Goal: Task Accomplishment & Management: Complete application form

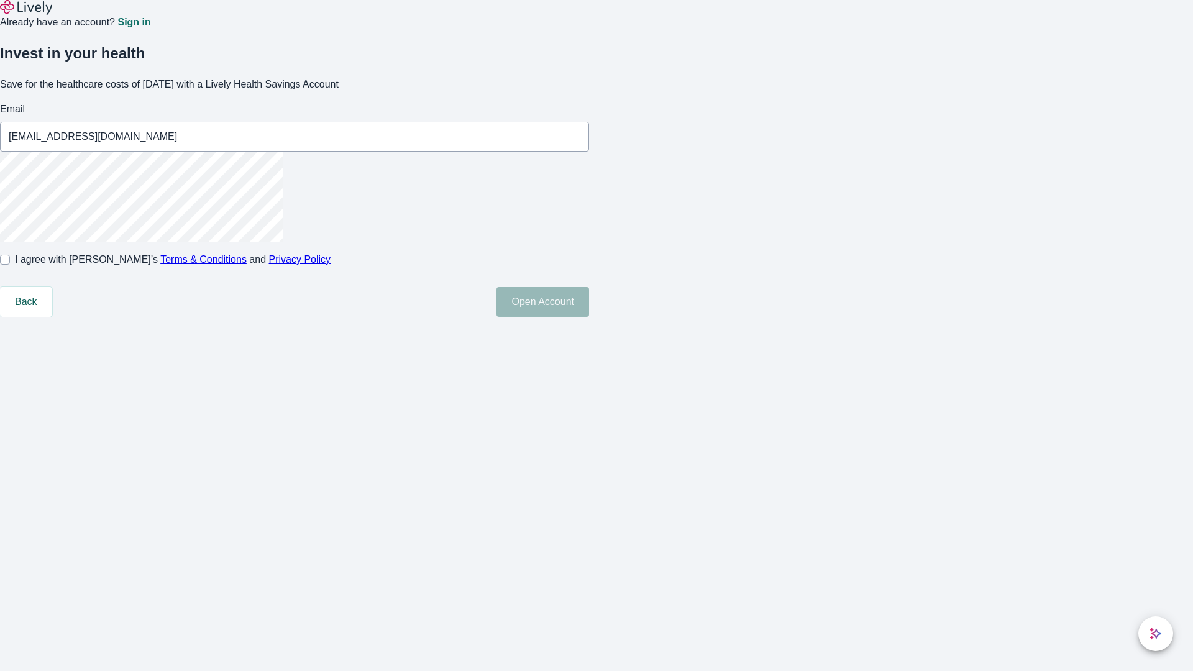
click at [10, 265] on input "I agree with Lively’s Terms & Conditions and Privacy Policy" at bounding box center [5, 260] width 10 height 10
checkbox input "true"
click at [589, 317] on button "Open Account" at bounding box center [543, 302] width 93 height 30
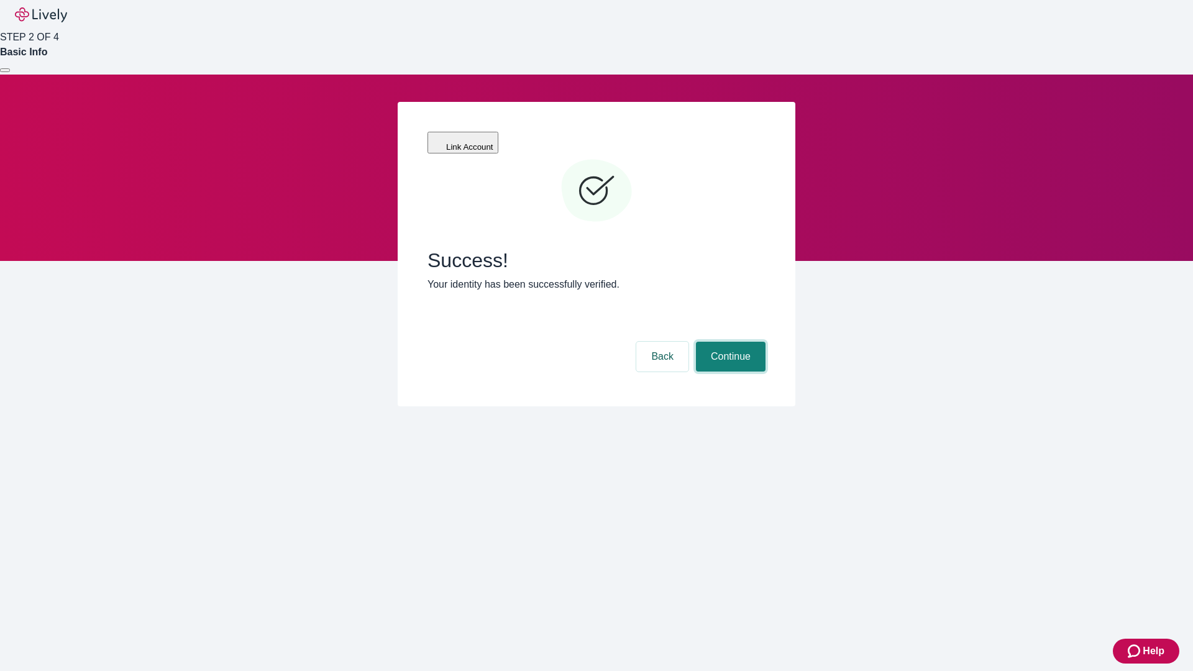
click at [729, 342] on button "Continue" at bounding box center [731, 357] width 70 height 30
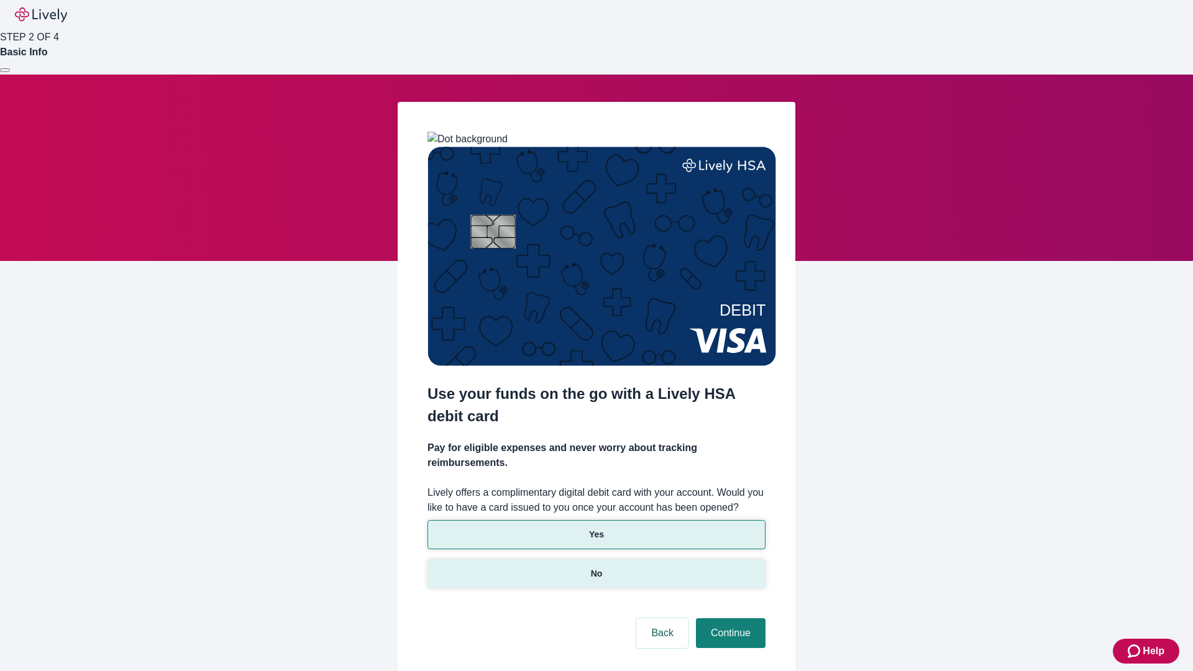
click at [596, 567] on p "No" at bounding box center [597, 573] width 12 height 13
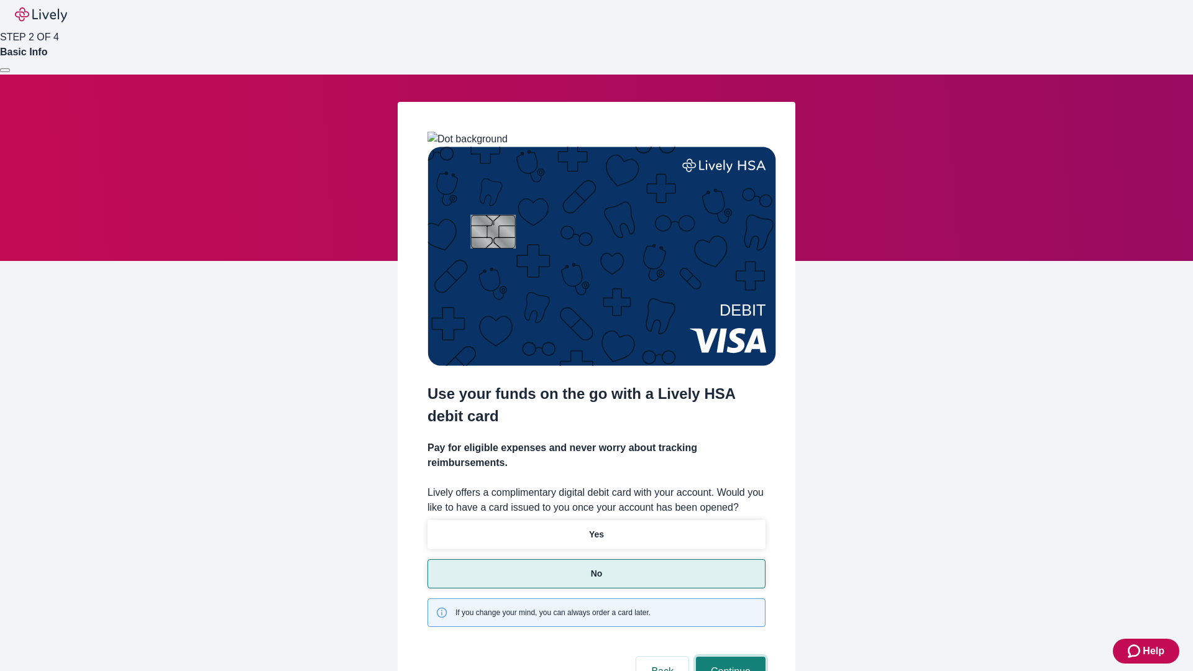
click at [729, 657] on button "Continue" at bounding box center [731, 672] width 70 height 30
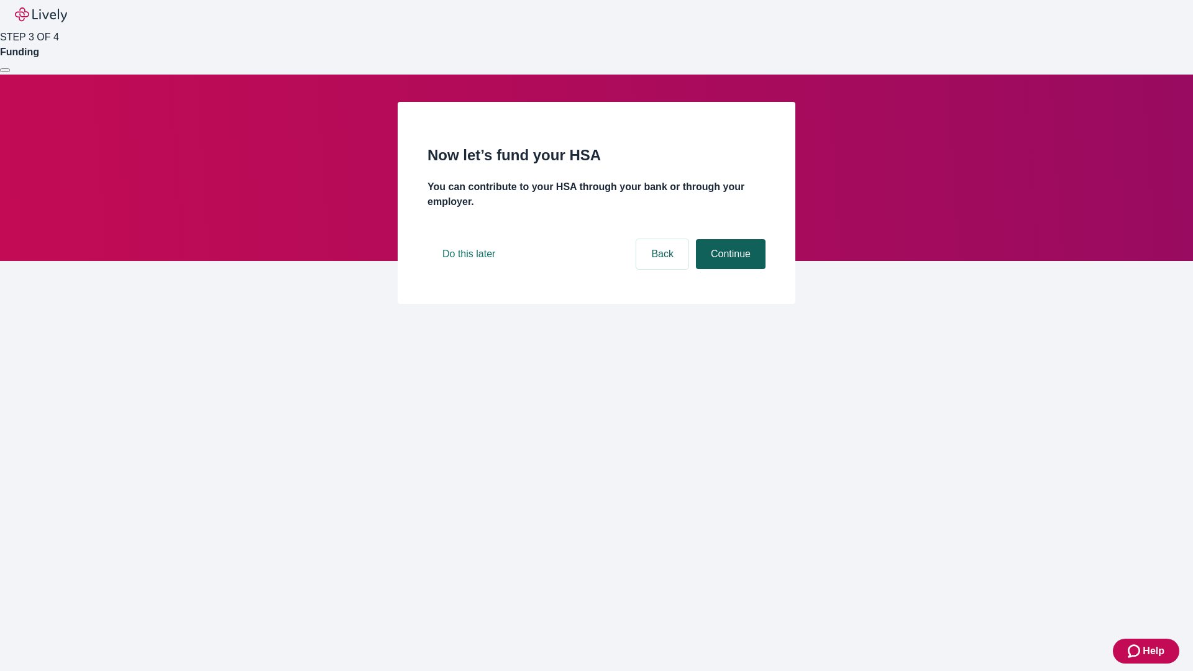
click at [729, 269] on button "Continue" at bounding box center [731, 254] width 70 height 30
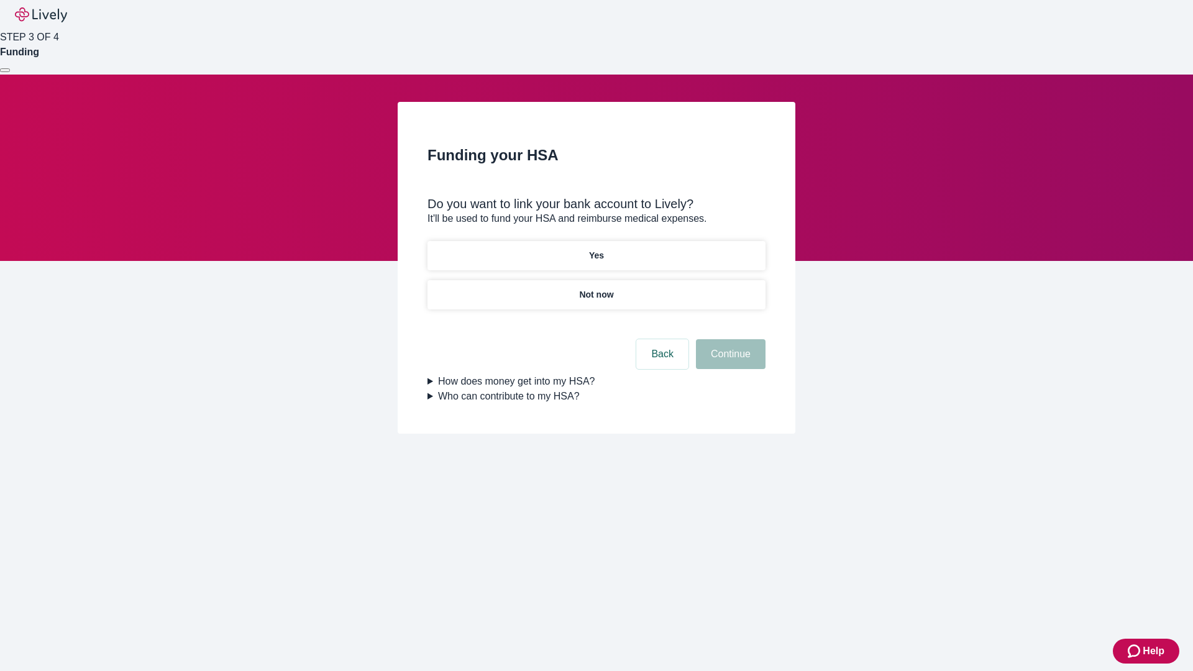
click at [596, 249] on p "Yes" at bounding box center [596, 255] width 15 height 13
click at [729, 339] on button "Continue" at bounding box center [731, 354] width 70 height 30
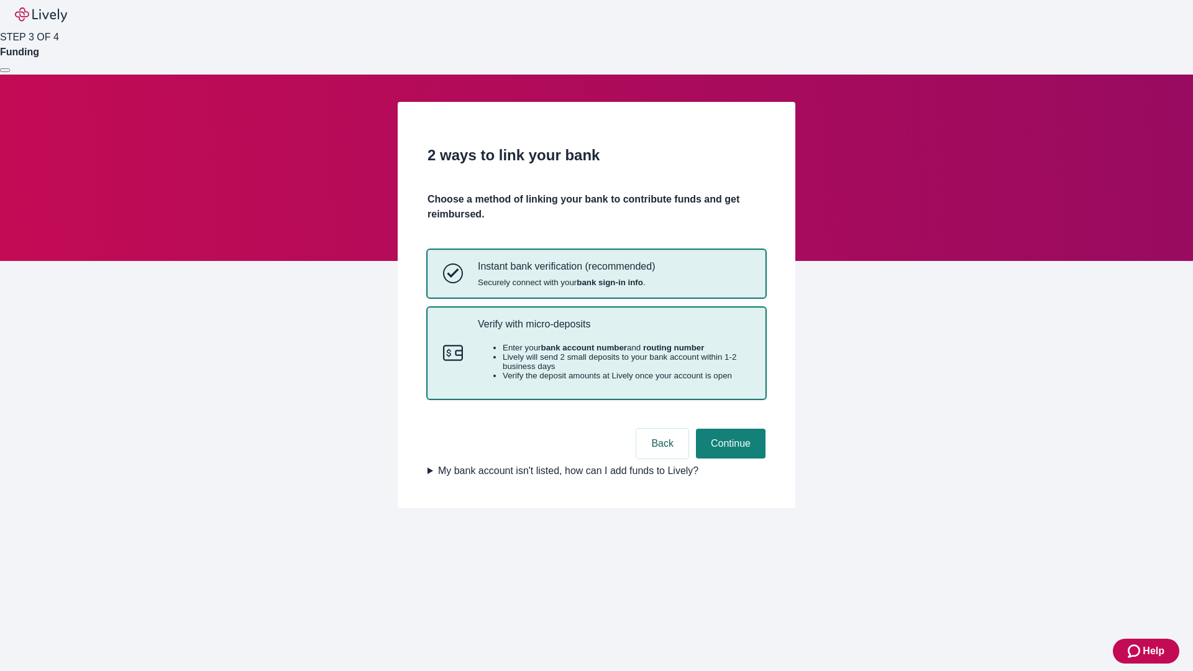
click at [613, 330] on p "Verify with micro-deposits" at bounding box center [614, 324] width 272 height 12
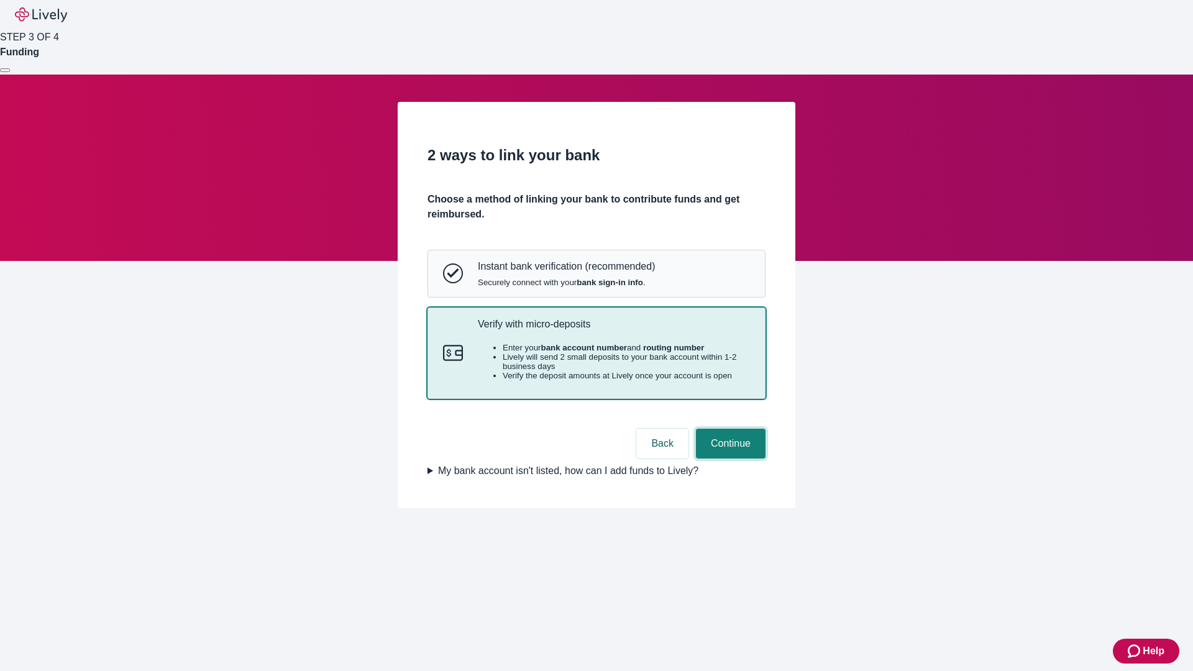
click at [729, 459] on button "Continue" at bounding box center [731, 444] width 70 height 30
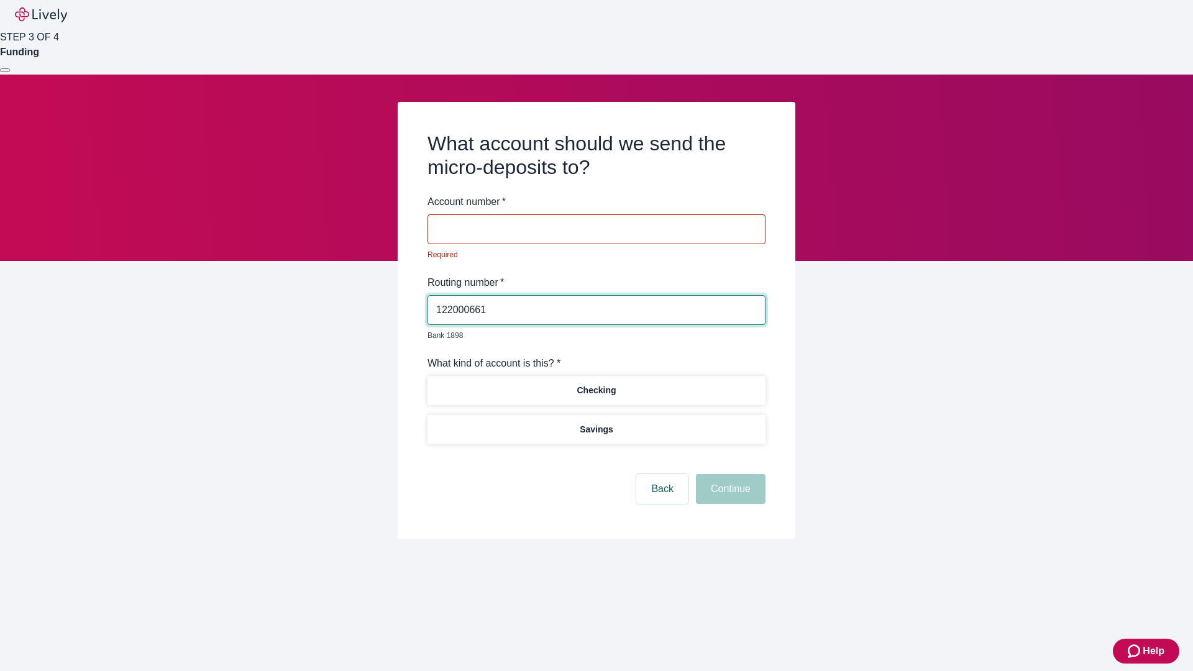
type input "122000661"
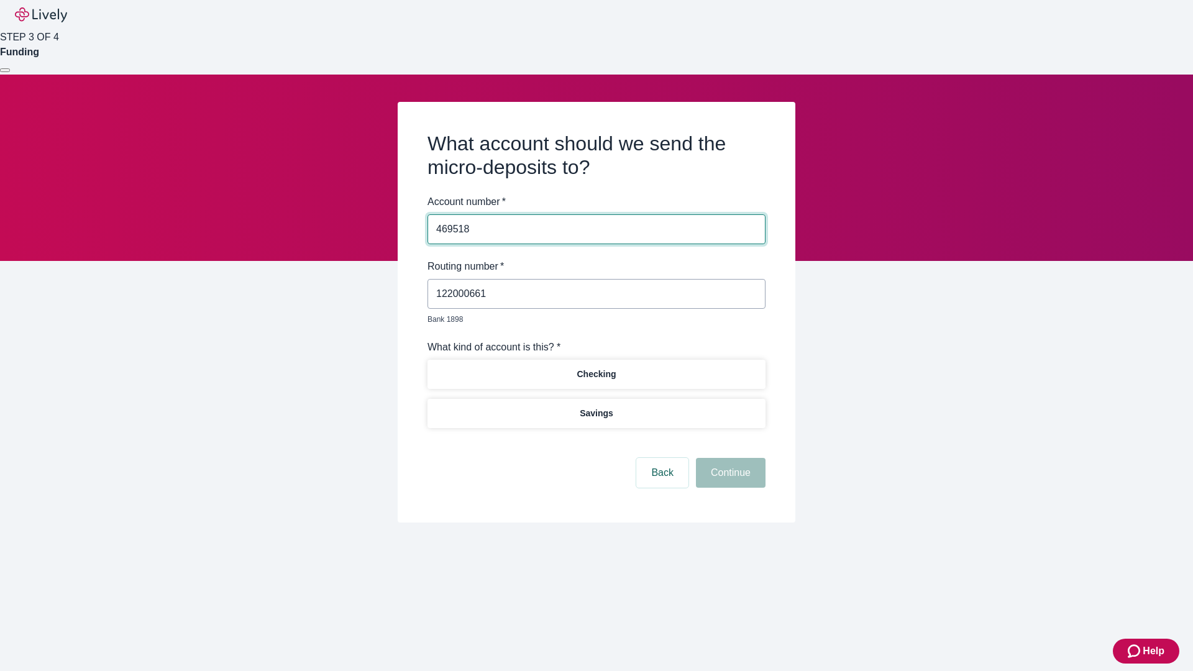
type input "469518"
click at [596, 368] on p "Checking" at bounding box center [596, 374] width 39 height 13
click at [729, 459] on button "Continue" at bounding box center [731, 473] width 70 height 30
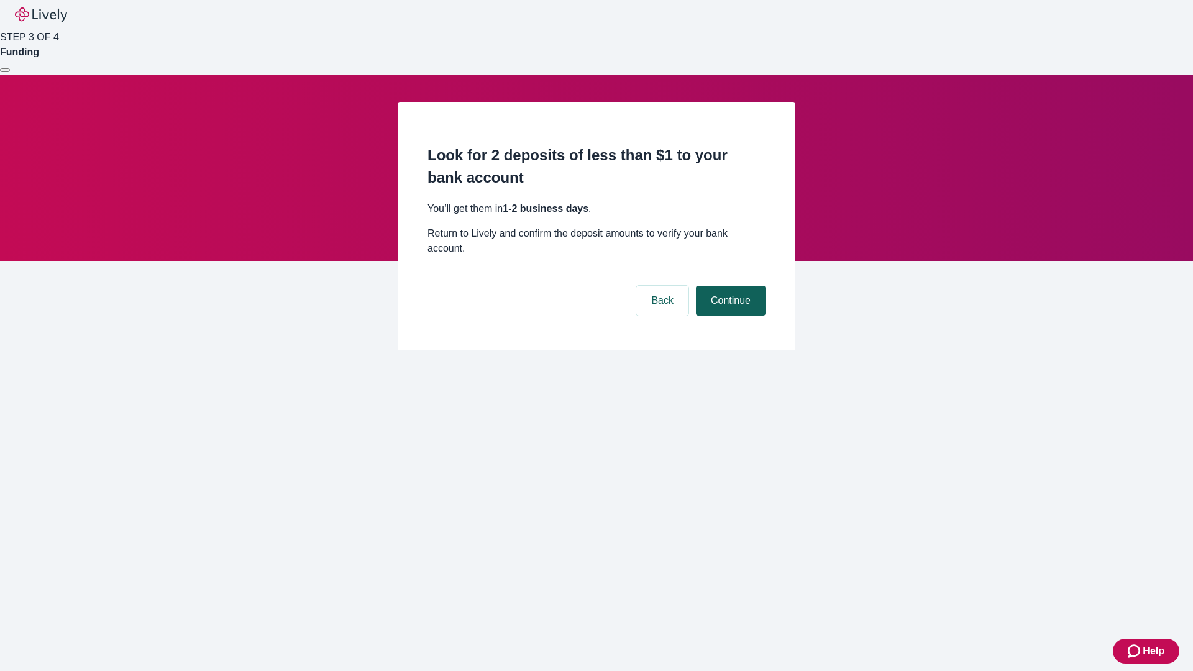
click at [729, 286] on button "Continue" at bounding box center [731, 301] width 70 height 30
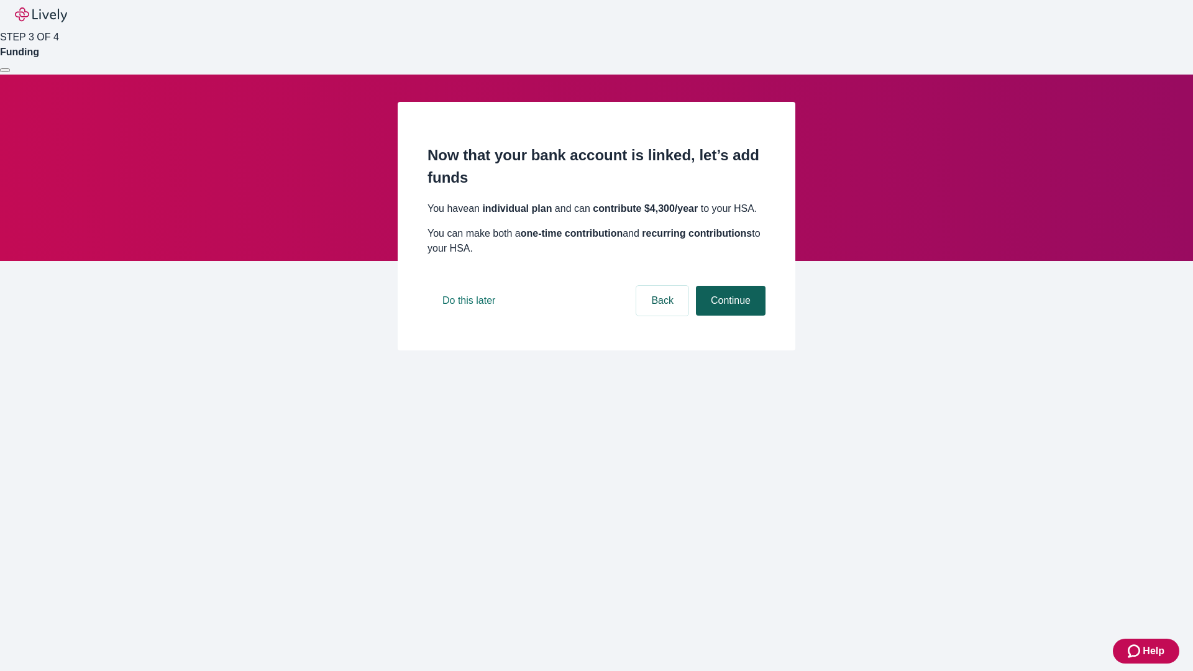
click at [729, 316] on button "Continue" at bounding box center [731, 301] width 70 height 30
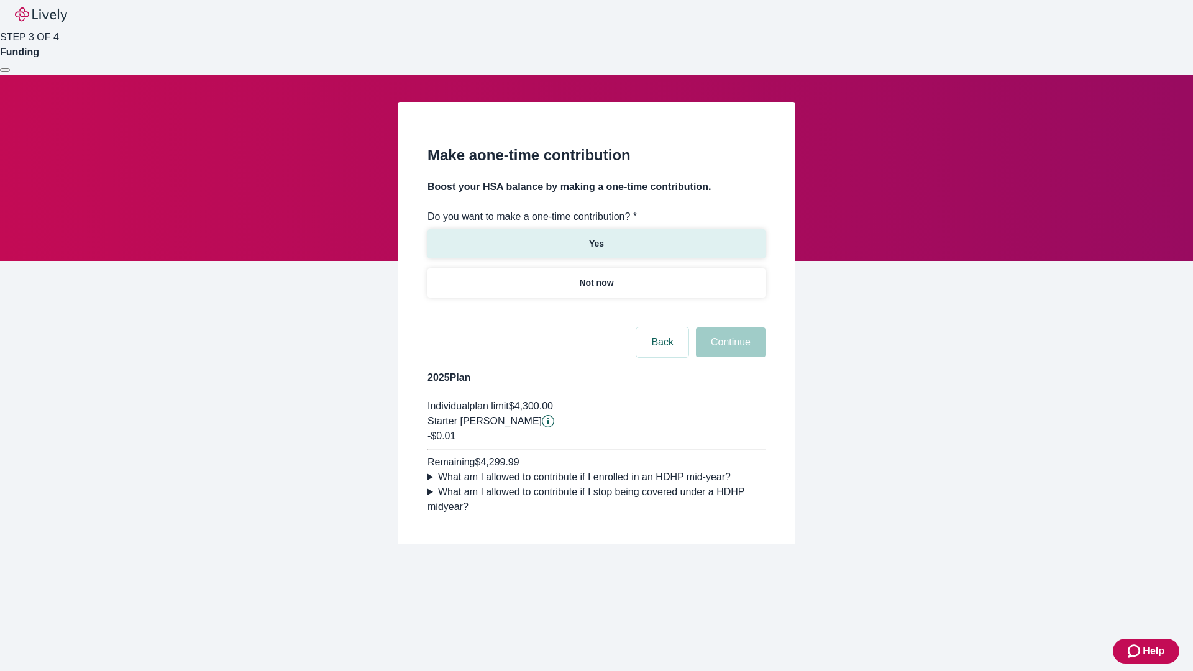
click at [596, 237] on p "Yes" at bounding box center [596, 243] width 15 height 13
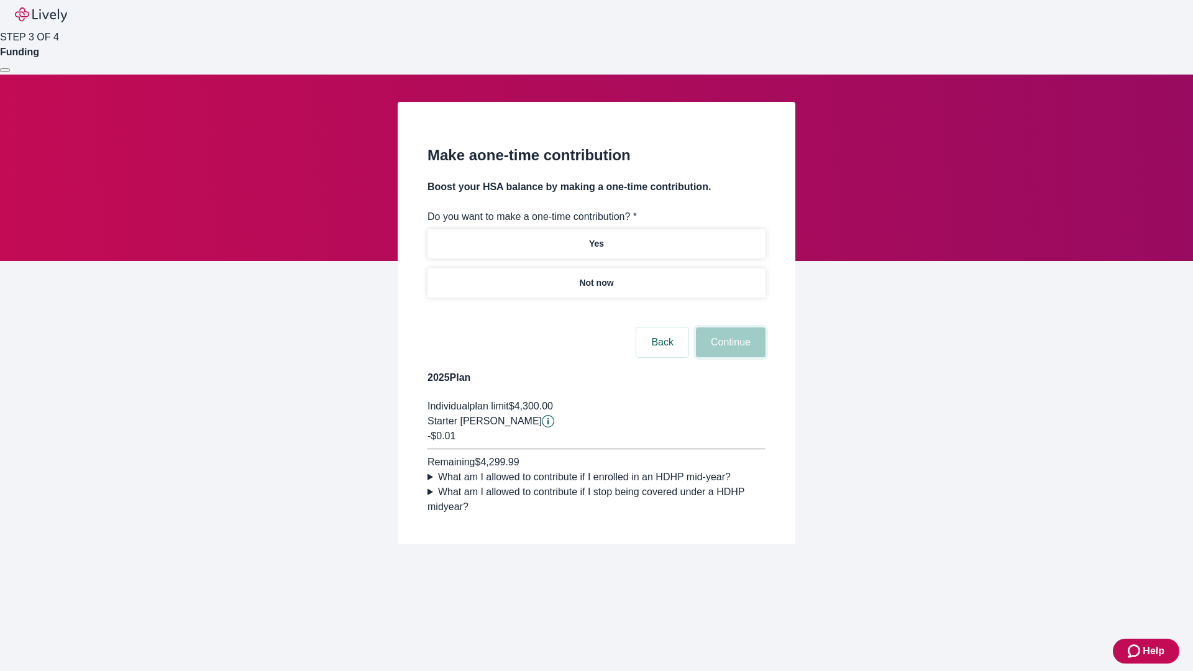
click at [729, 357] on button "Continue" at bounding box center [731, 343] width 70 height 30
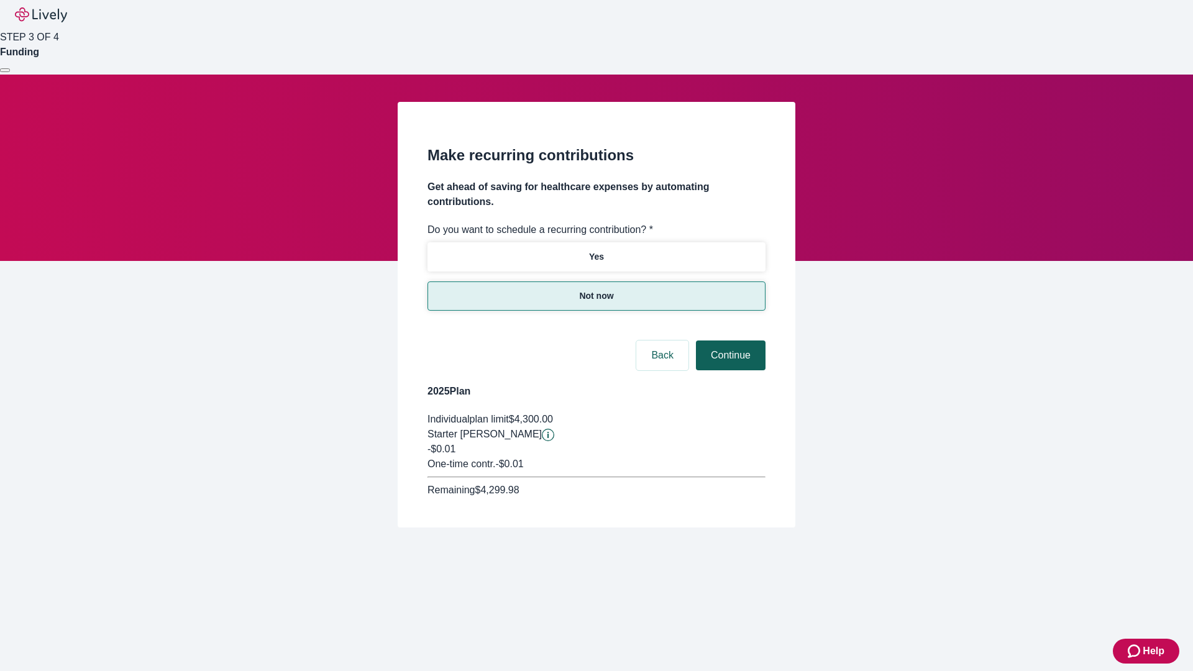
click at [729, 341] on button "Continue" at bounding box center [731, 356] width 70 height 30
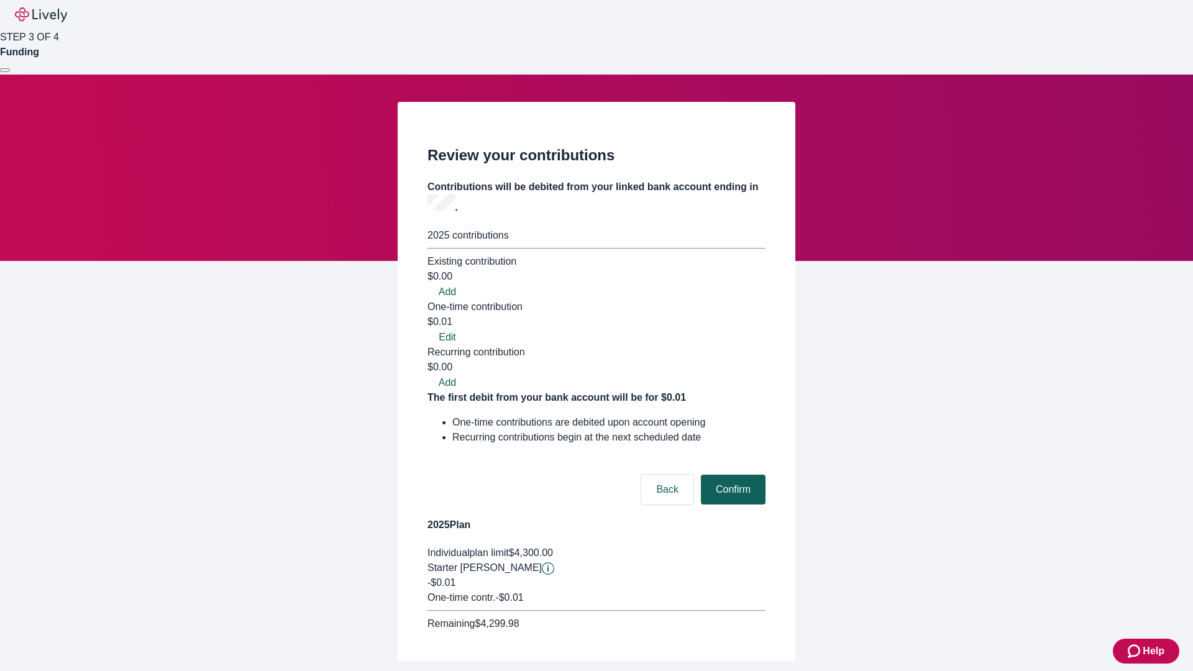
click at [731, 475] on button "Confirm" at bounding box center [733, 490] width 65 height 30
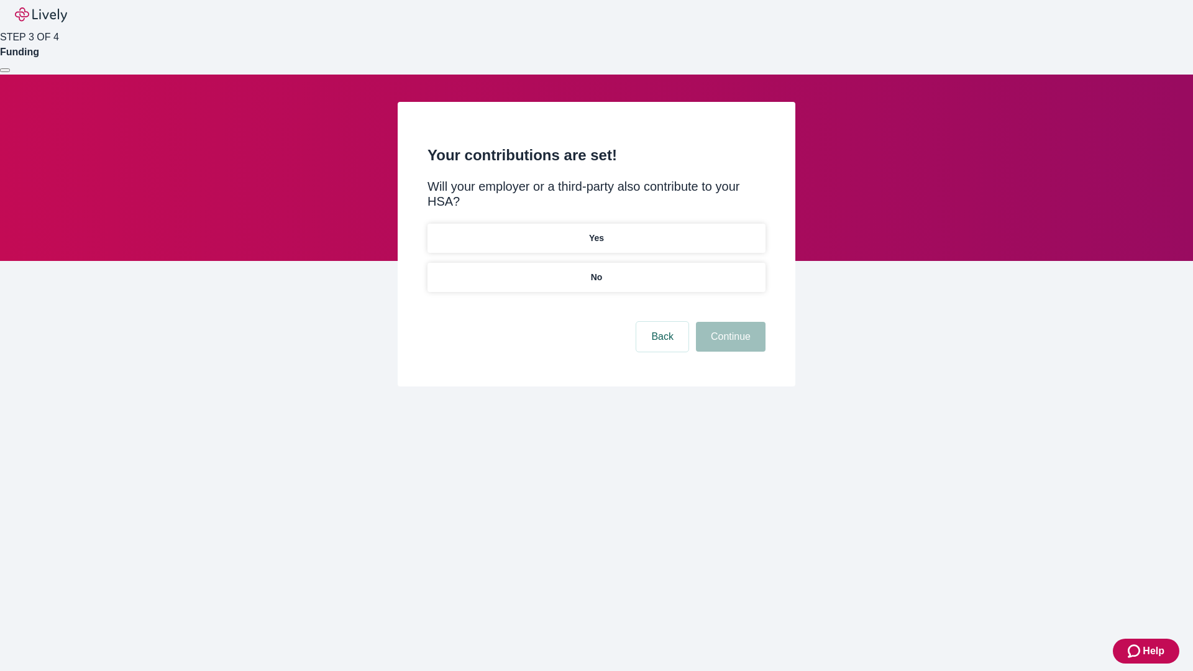
click at [596, 271] on p "No" at bounding box center [597, 277] width 12 height 13
click at [729, 322] on button "Continue" at bounding box center [731, 337] width 70 height 30
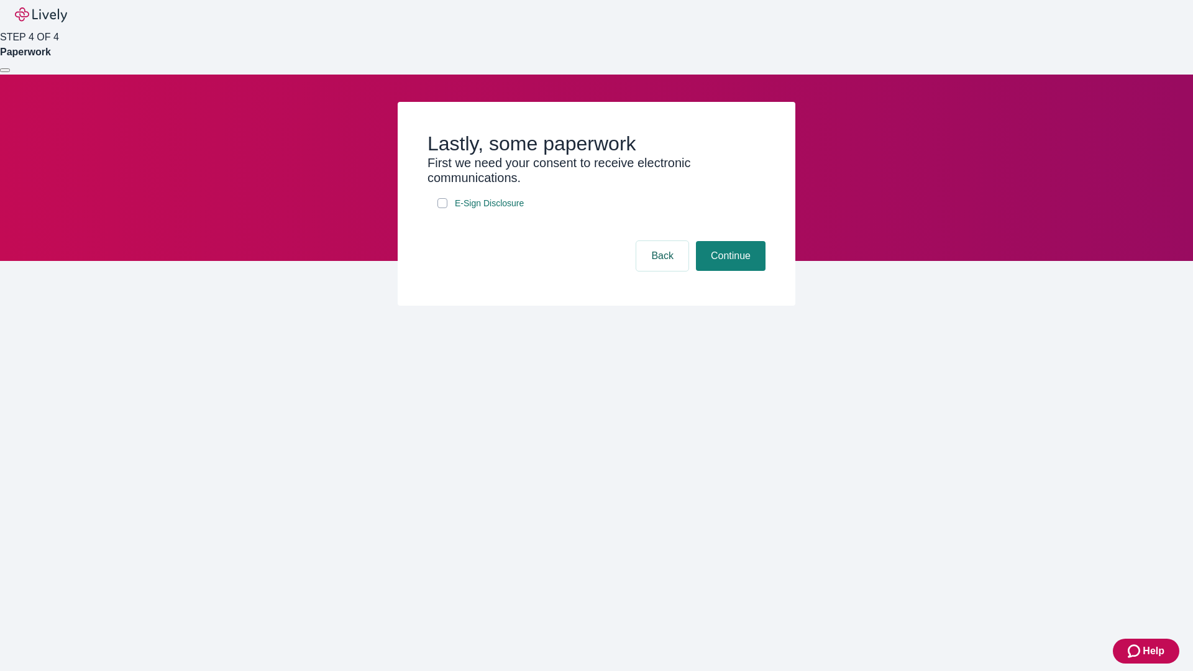
click at [442, 208] on input "E-Sign Disclosure" at bounding box center [443, 203] width 10 height 10
checkbox input "true"
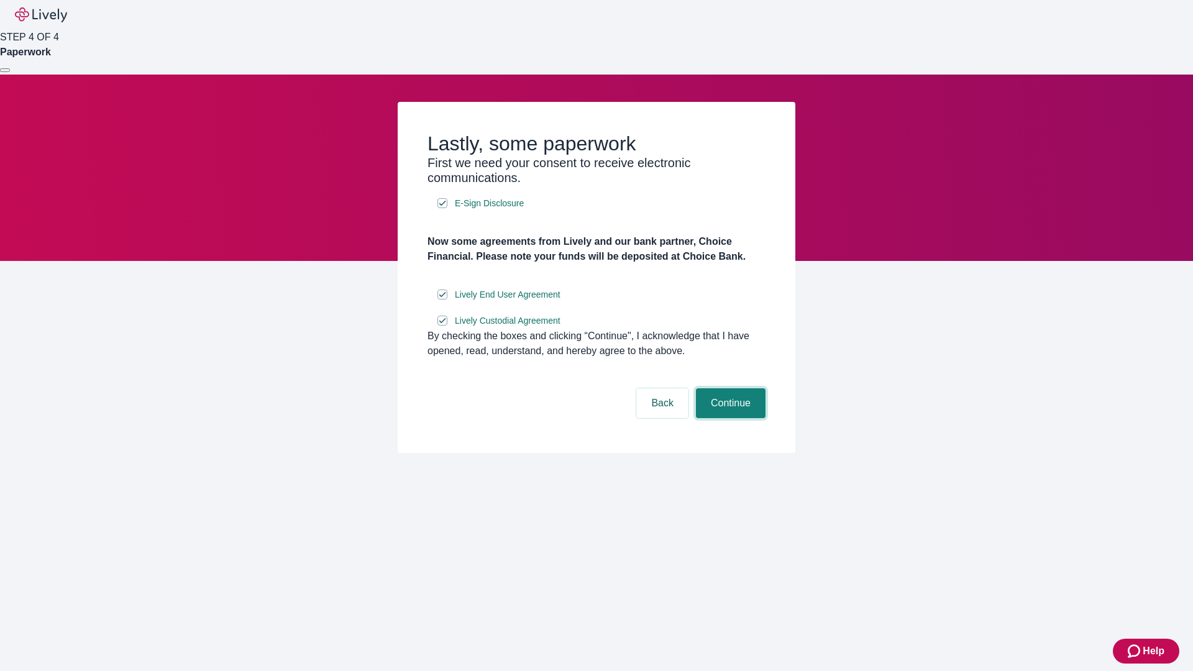
click at [729, 418] on button "Continue" at bounding box center [731, 403] width 70 height 30
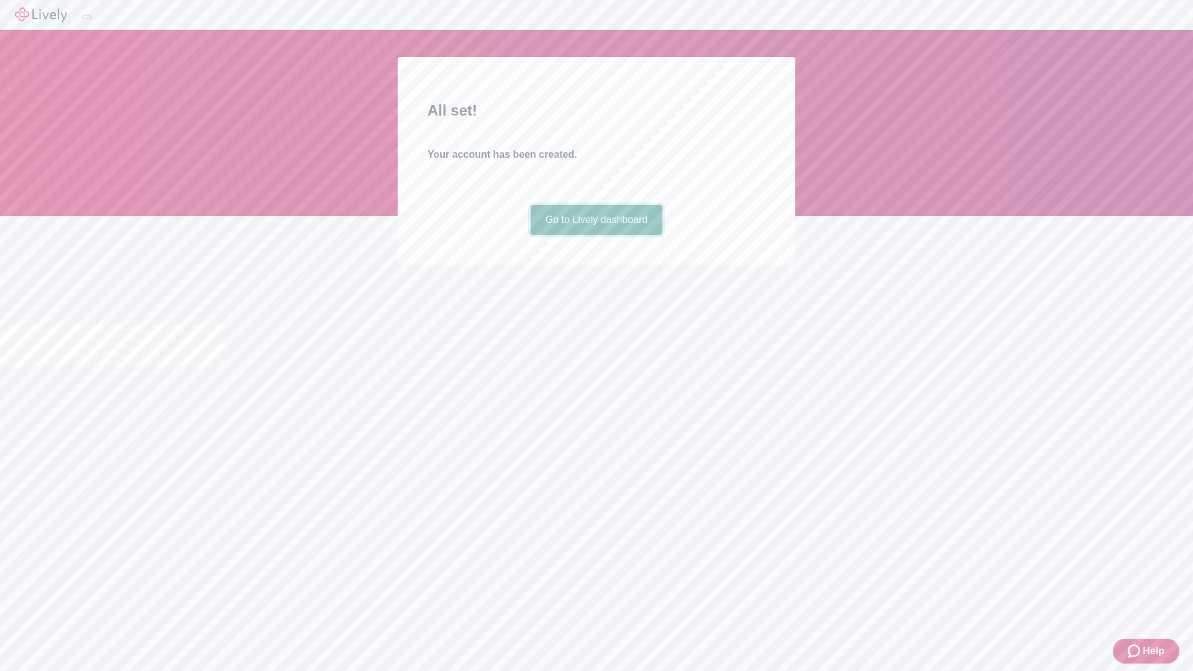
click at [596, 235] on link "Go to Lively dashboard" at bounding box center [597, 220] width 132 height 30
